Goal: Task Accomplishment & Management: Use online tool/utility

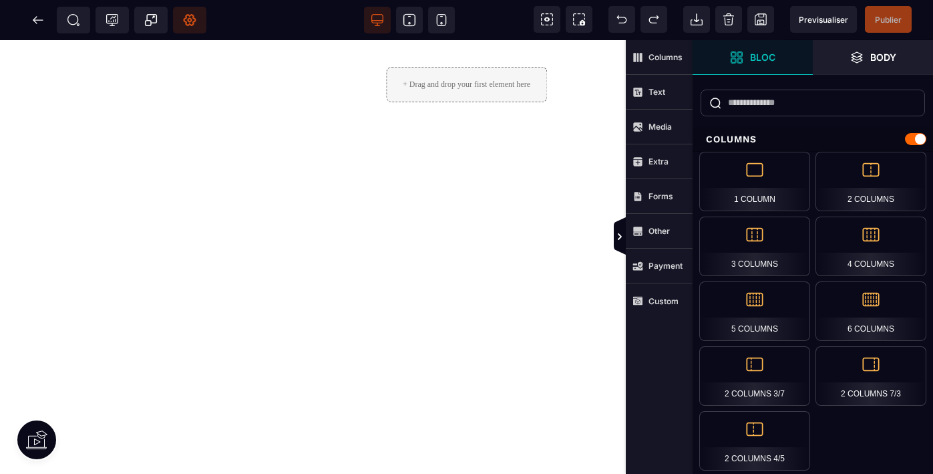
click at [193, 17] on icon at bounding box center [190, 20] width 12 height 11
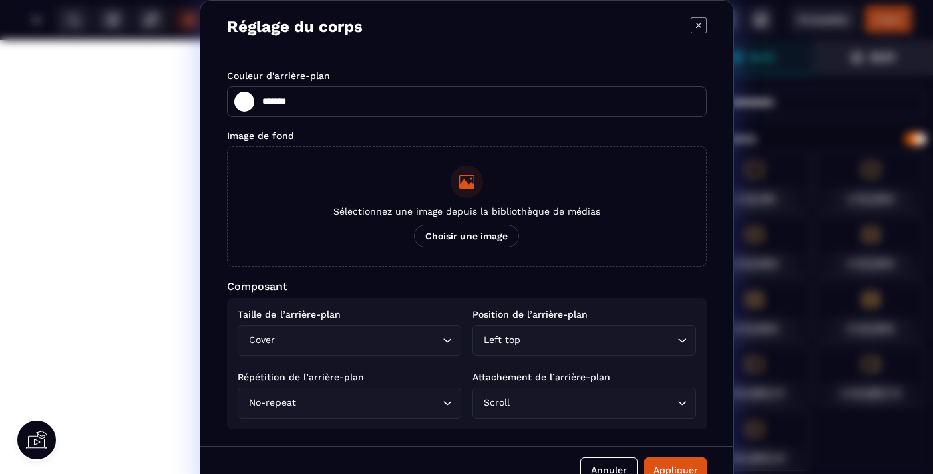
click at [699, 23] on icon "Modal window" at bounding box center [699, 25] width 16 height 16
type input "*******"
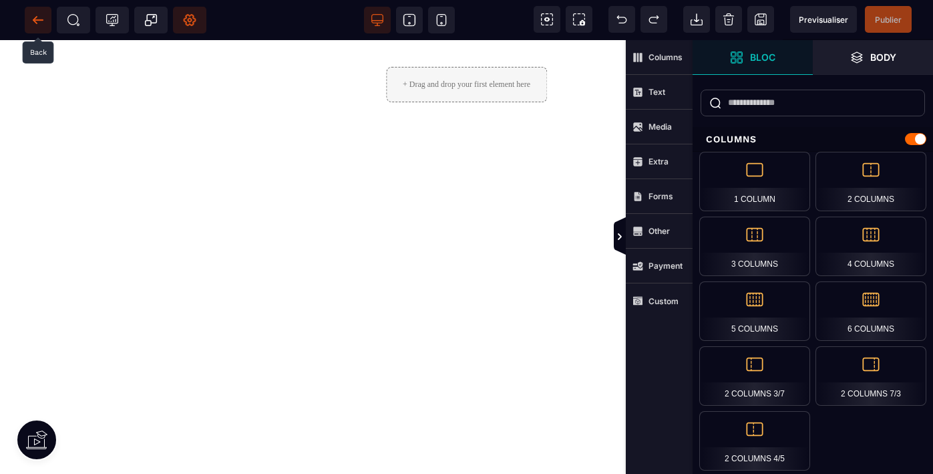
click at [37, 19] on icon at bounding box center [37, 19] width 13 height 13
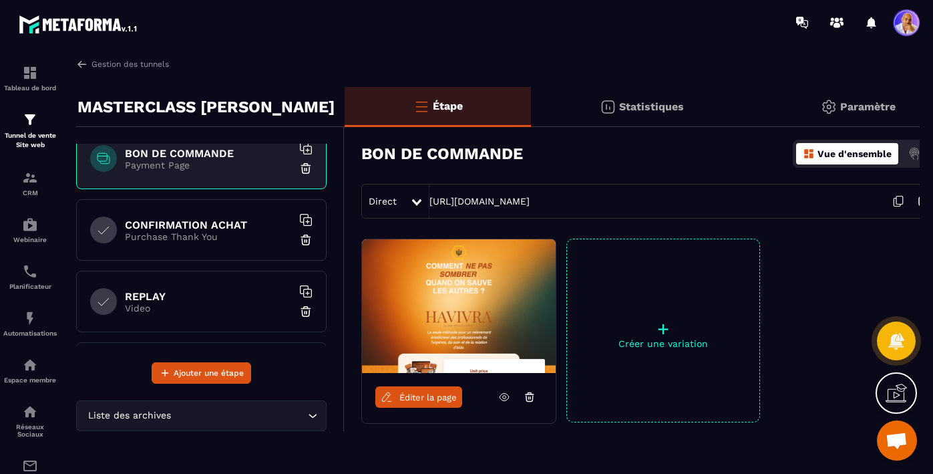
scroll to position [447, 0]
click at [184, 414] on input "Search for option" at bounding box center [239, 415] width 131 height 15
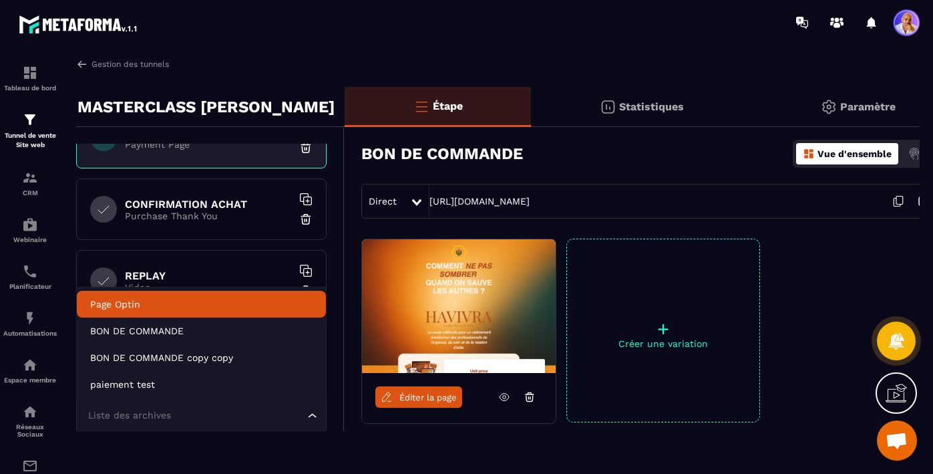
scroll to position [468, 0]
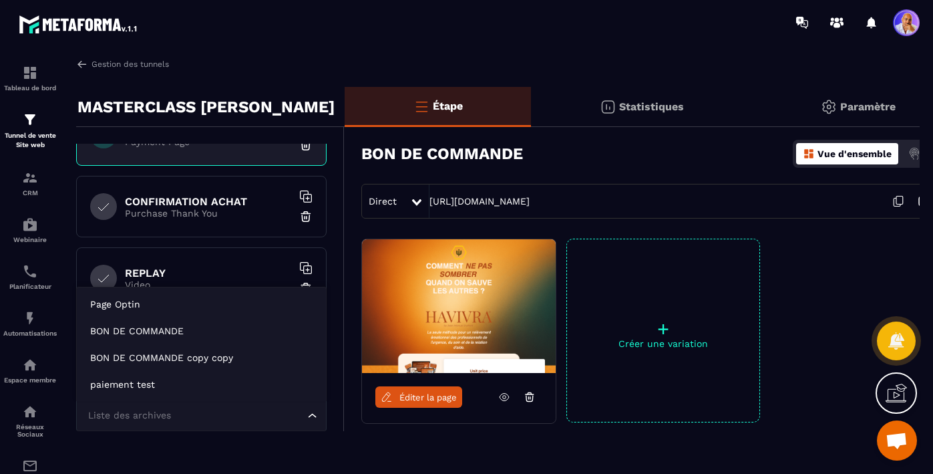
click at [900, 436] on span "Ouvrir le chat" at bounding box center [897, 441] width 22 height 19
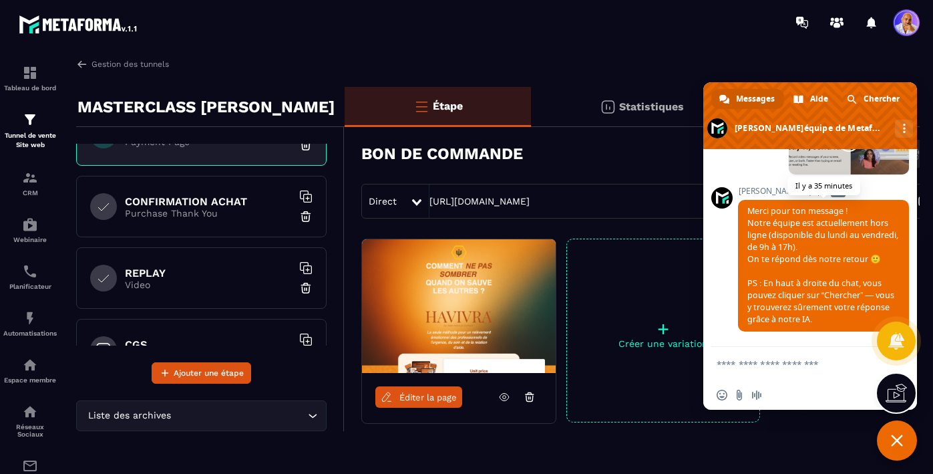
scroll to position [10676, 0]
click at [237, 419] on input "Search for option" at bounding box center [239, 415] width 131 height 15
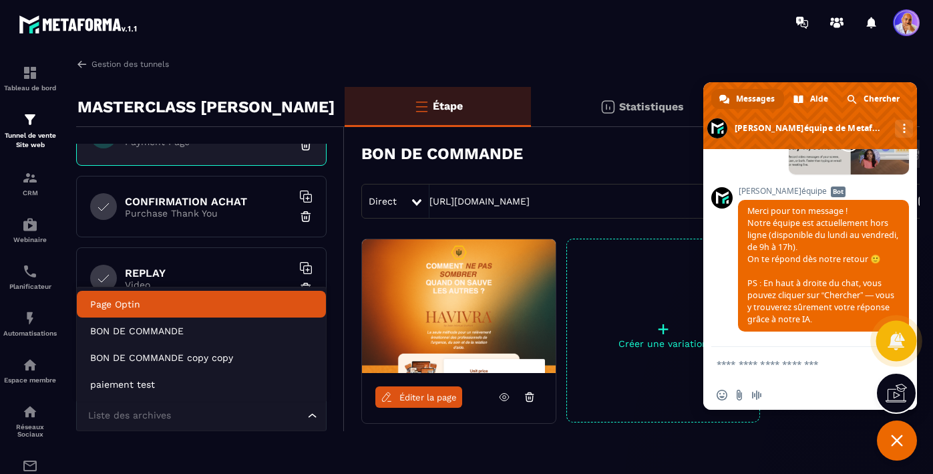
click at [901, 338] on icon at bounding box center [896, 340] width 17 height 18
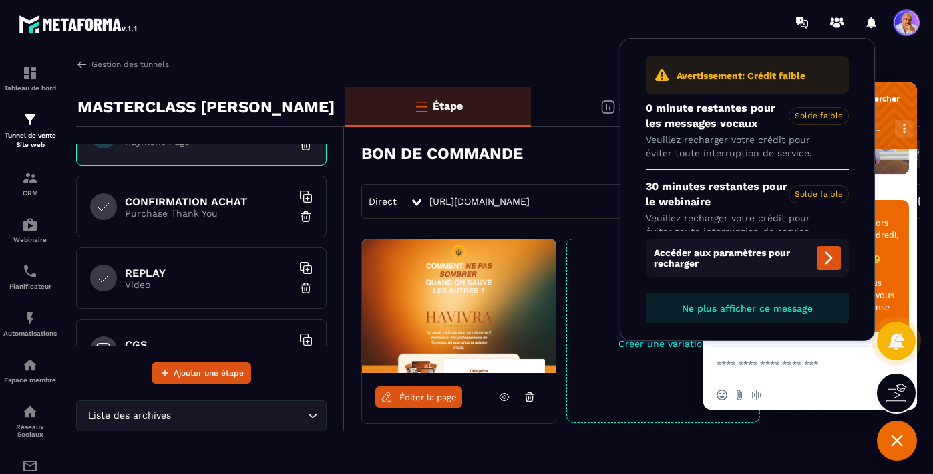
scroll to position [0, 0]
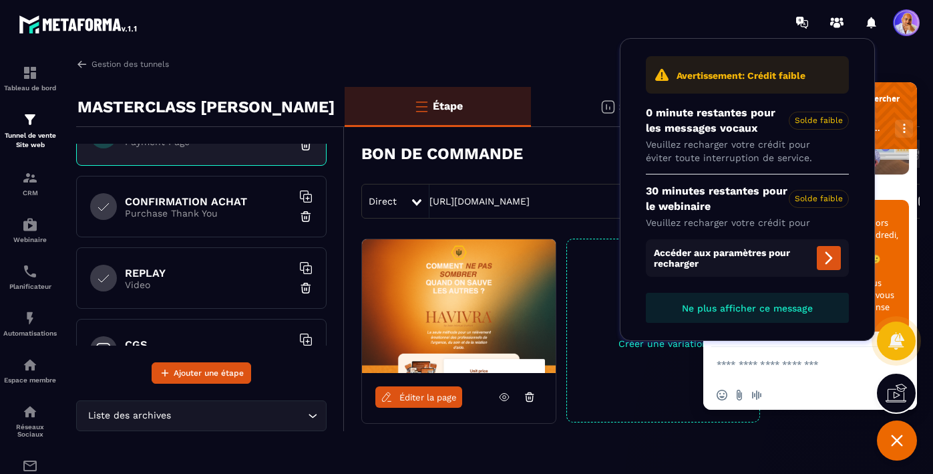
click at [478, 52] on section "Tableau de bord Tunnel de vente Site web CRM Webinaire Planificateur Automatisa…" at bounding box center [466, 263] width 933 height 437
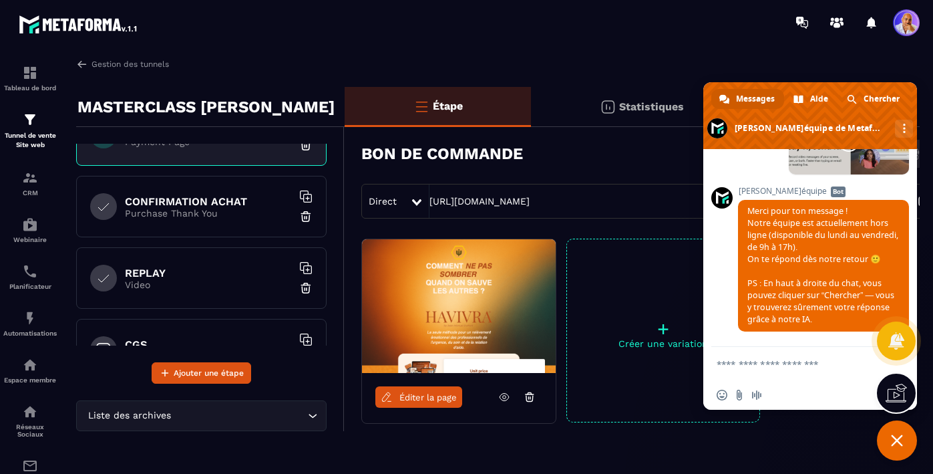
click at [902, 437] on span "Fermer le chat" at bounding box center [897, 440] width 12 height 12
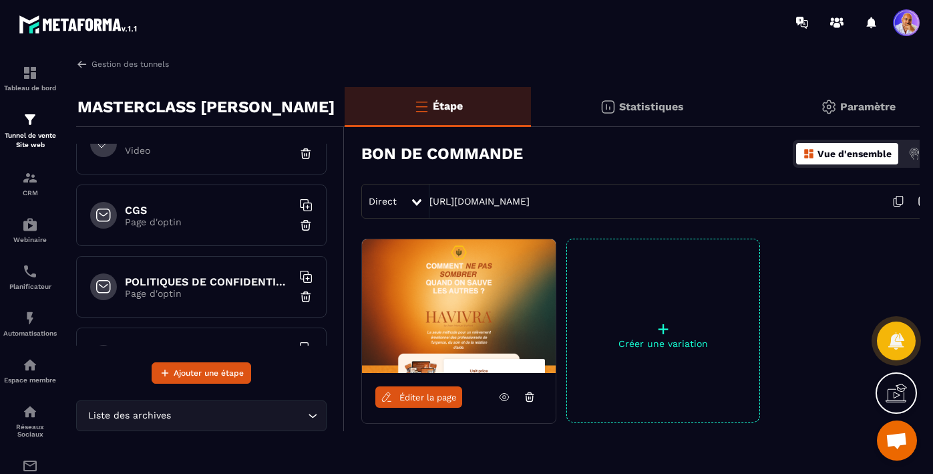
scroll to position [603, 0]
click at [200, 218] on p "Page d'optin" at bounding box center [208, 221] width 167 height 11
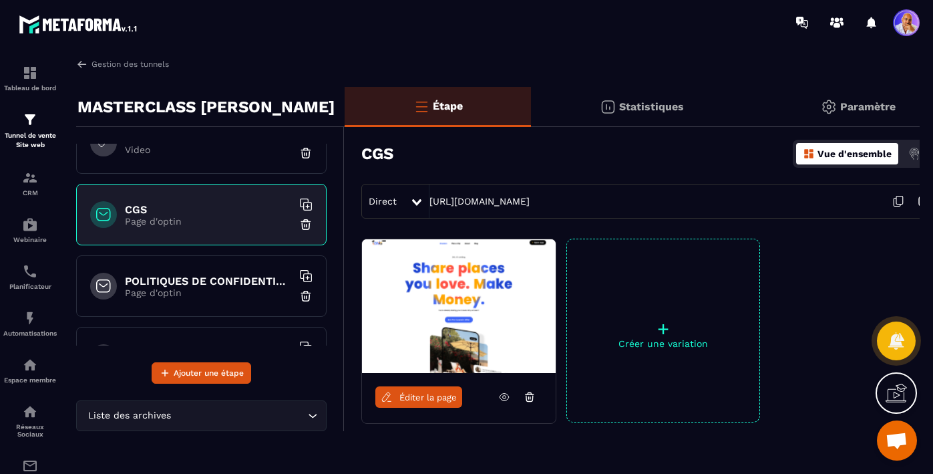
click at [416, 398] on span "Éditer la page" at bounding box center [428, 397] width 57 height 10
